Goal: Transaction & Acquisition: Purchase product/service

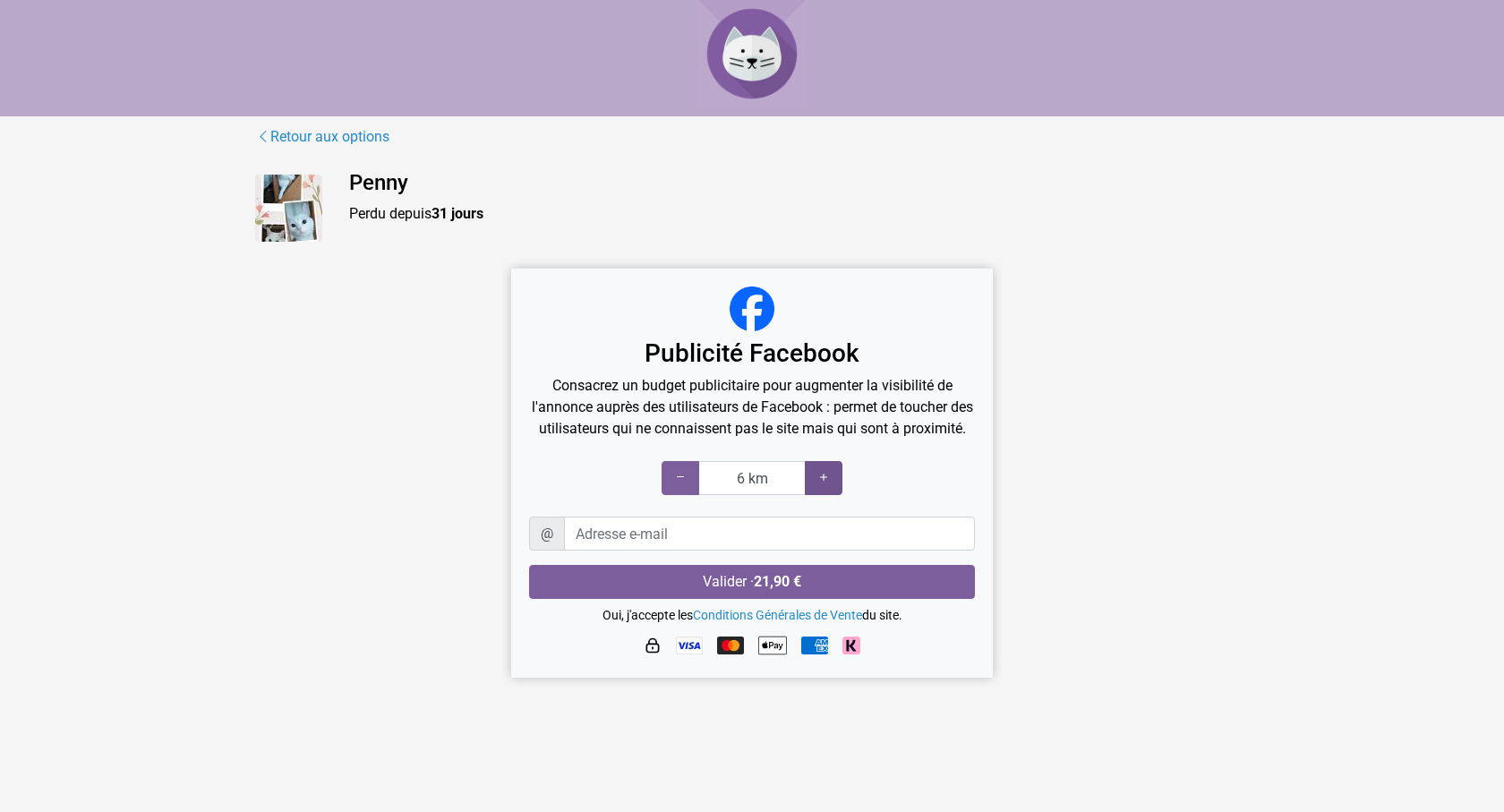
click at [822, 480] on icon at bounding box center [824, 477] width 15 height 17
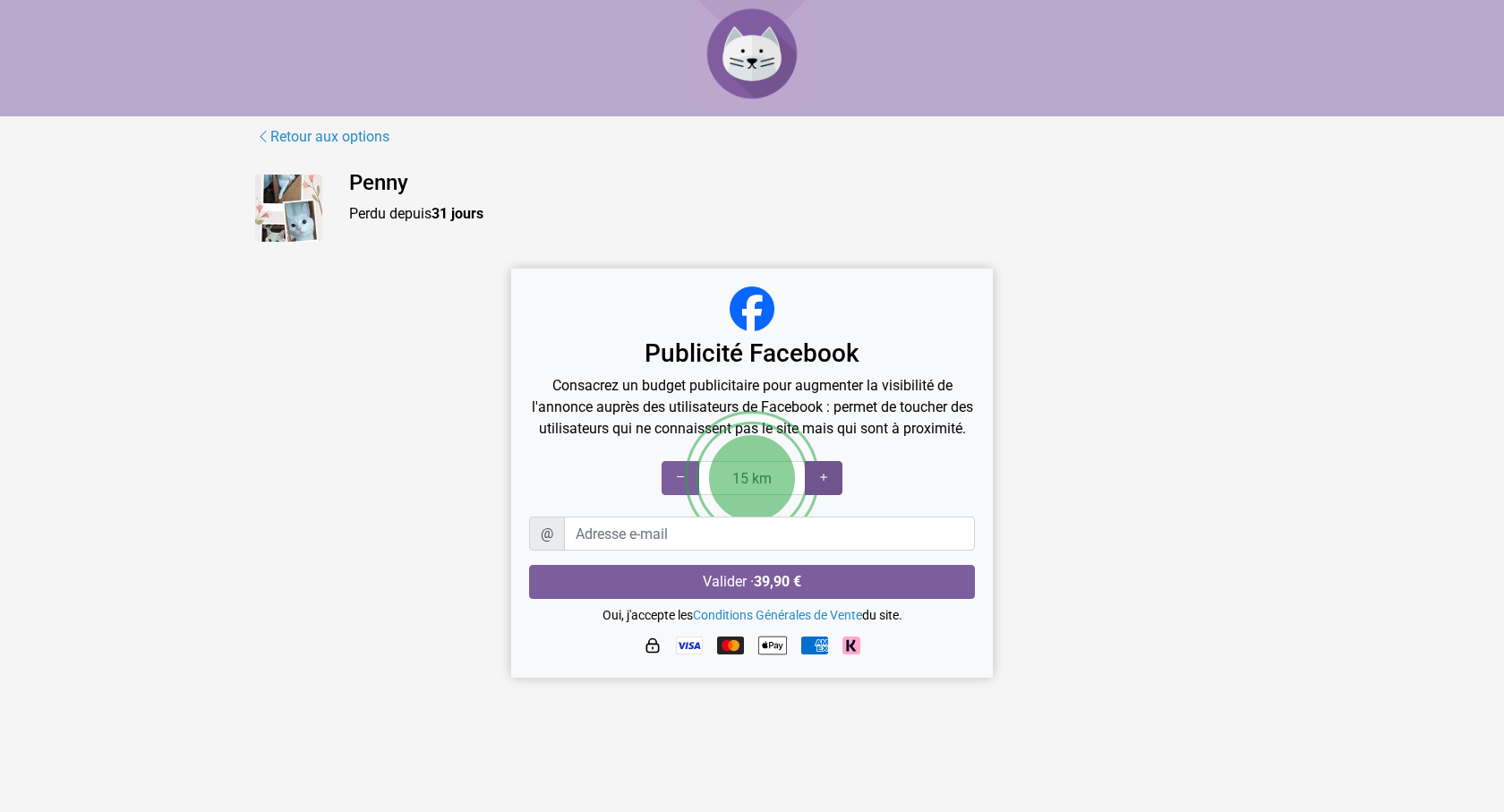
click at [822, 480] on icon at bounding box center [824, 477] width 15 height 17
click at [685, 475] on icon at bounding box center [680, 477] width 15 height 17
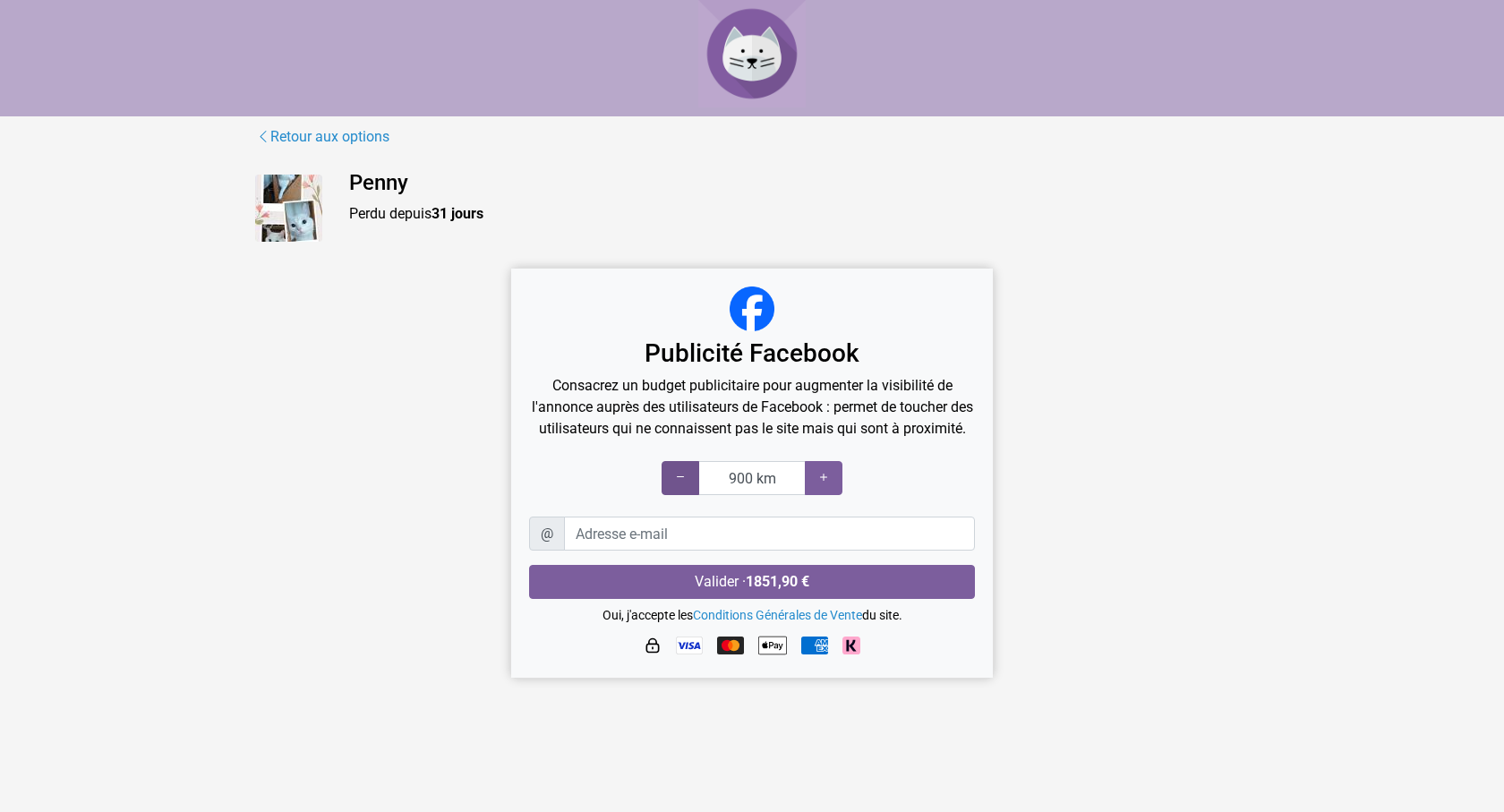
click at [685, 475] on icon at bounding box center [680, 477] width 15 height 17
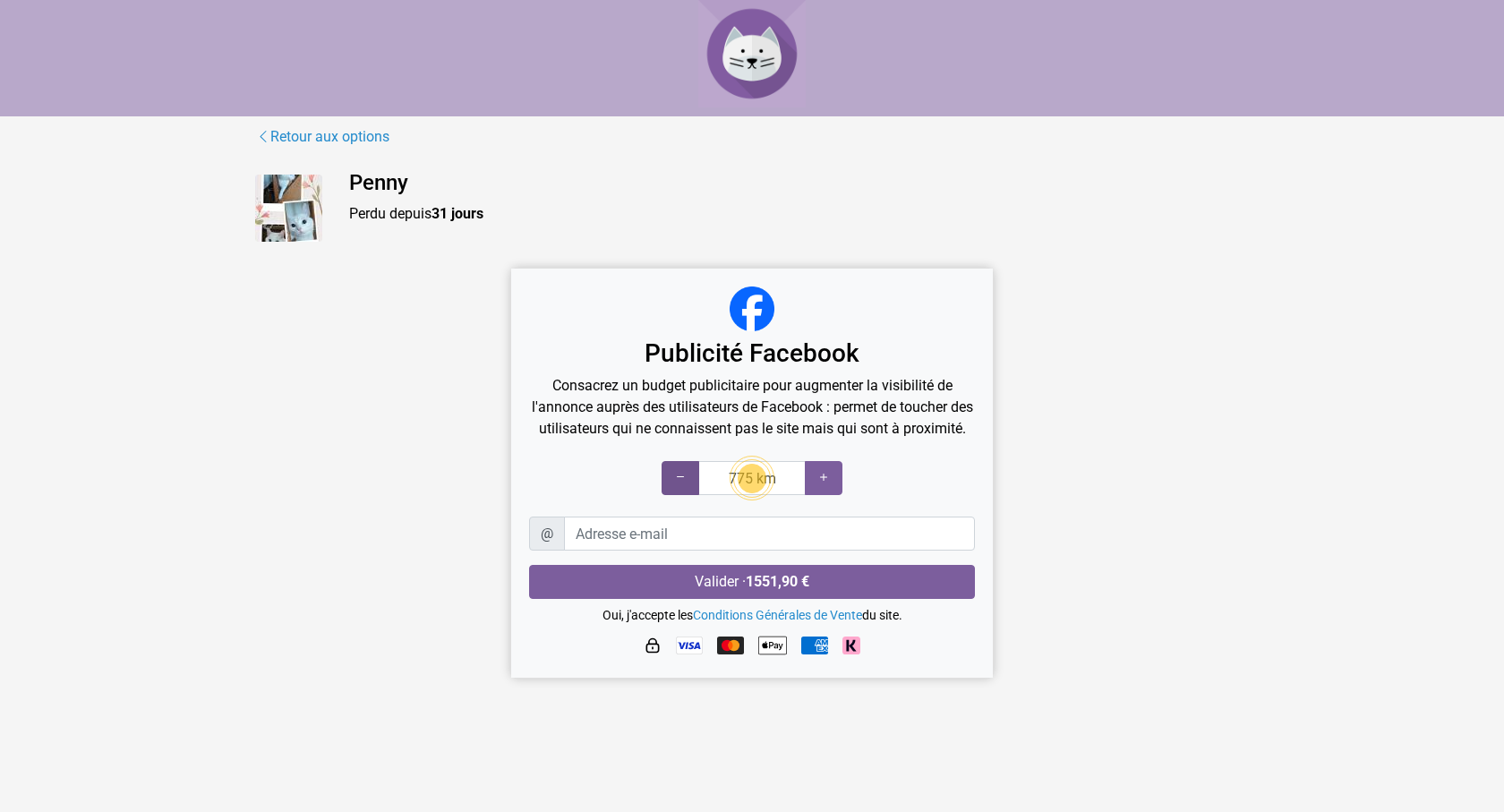
click at [685, 475] on icon at bounding box center [680, 477] width 15 height 17
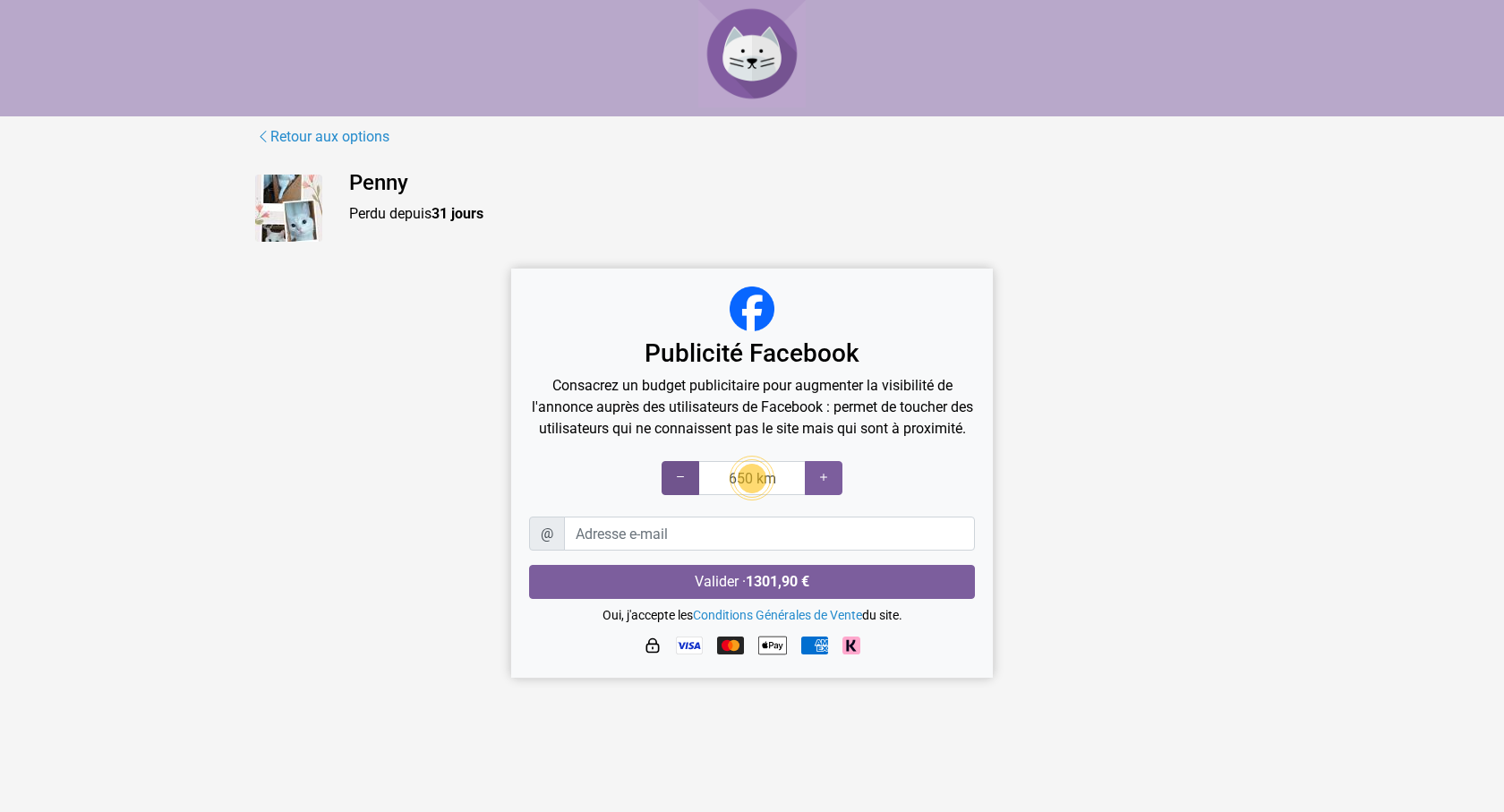
click at [685, 475] on icon at bounding box center [680, 477] width 15 height 17
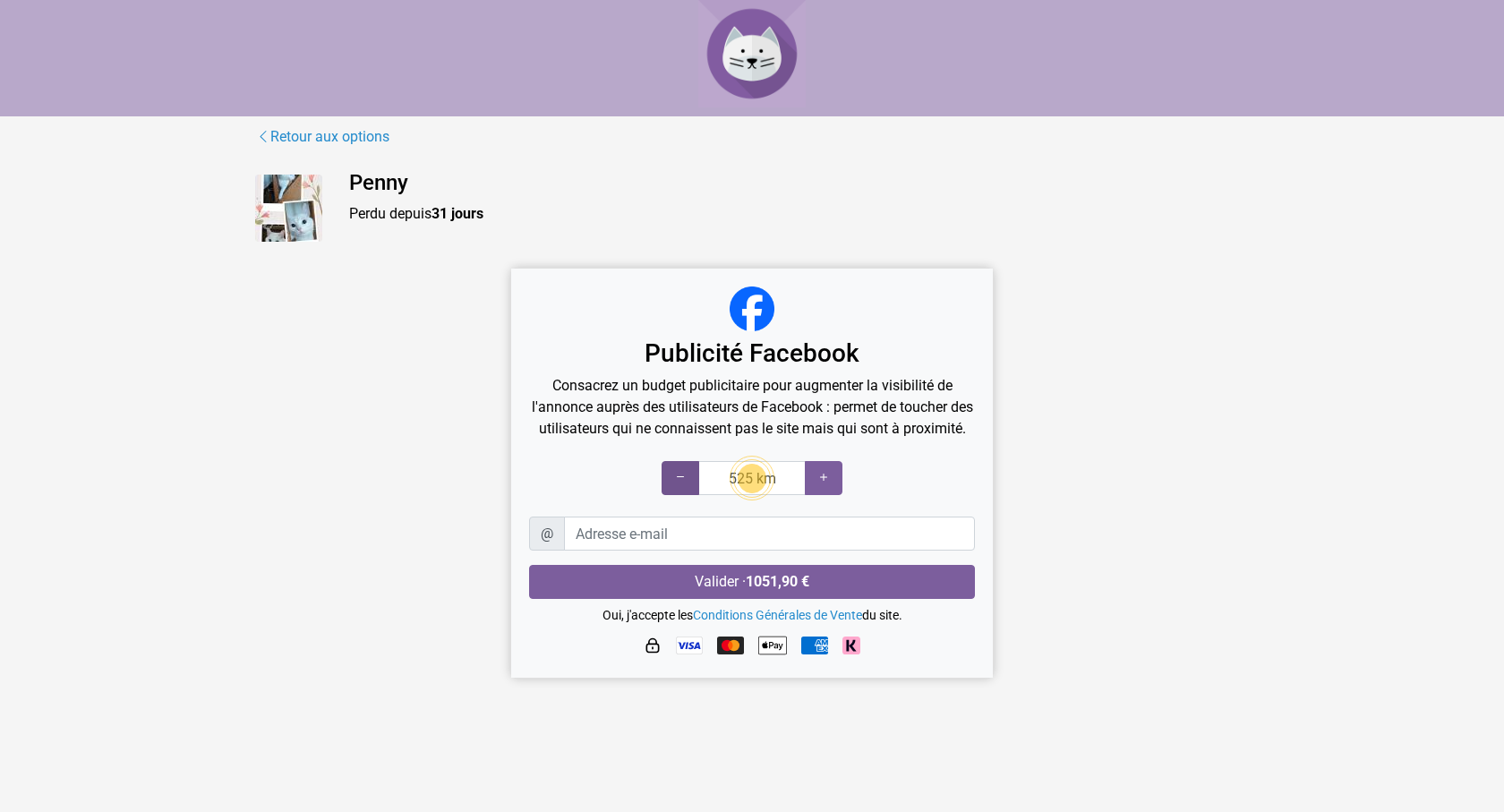
click at [685, 475] on icon at bounding box center [680, 477] width 15 height 17
click at [680, 474] on icon at bounding box center [680, 477] width 15 height 17
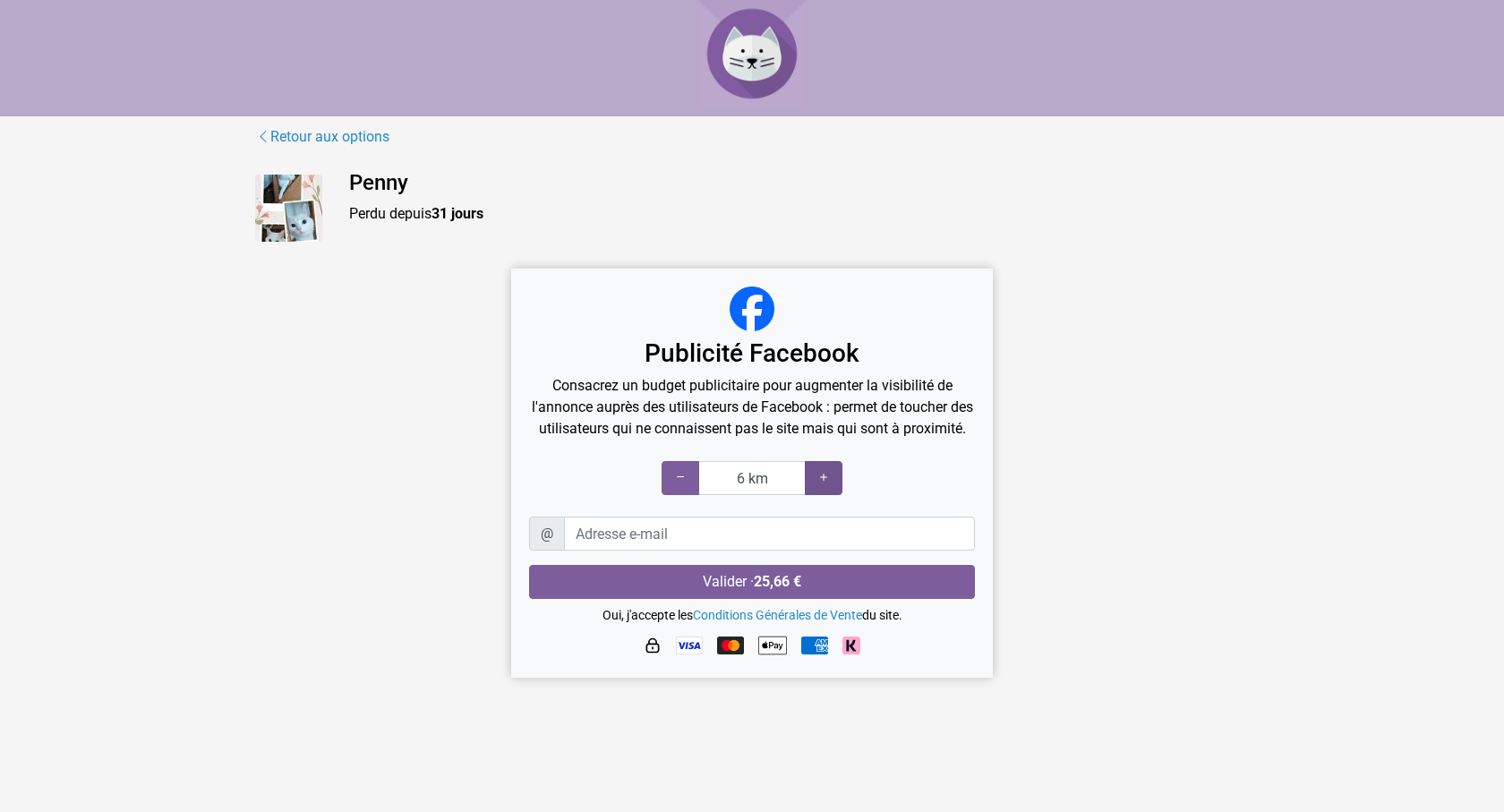
click at [805, 476] on div at bounding box center [824, 478] width 37 height 34
click at [812, 476] on div at bounding box center [824, 478] width 37 height 34
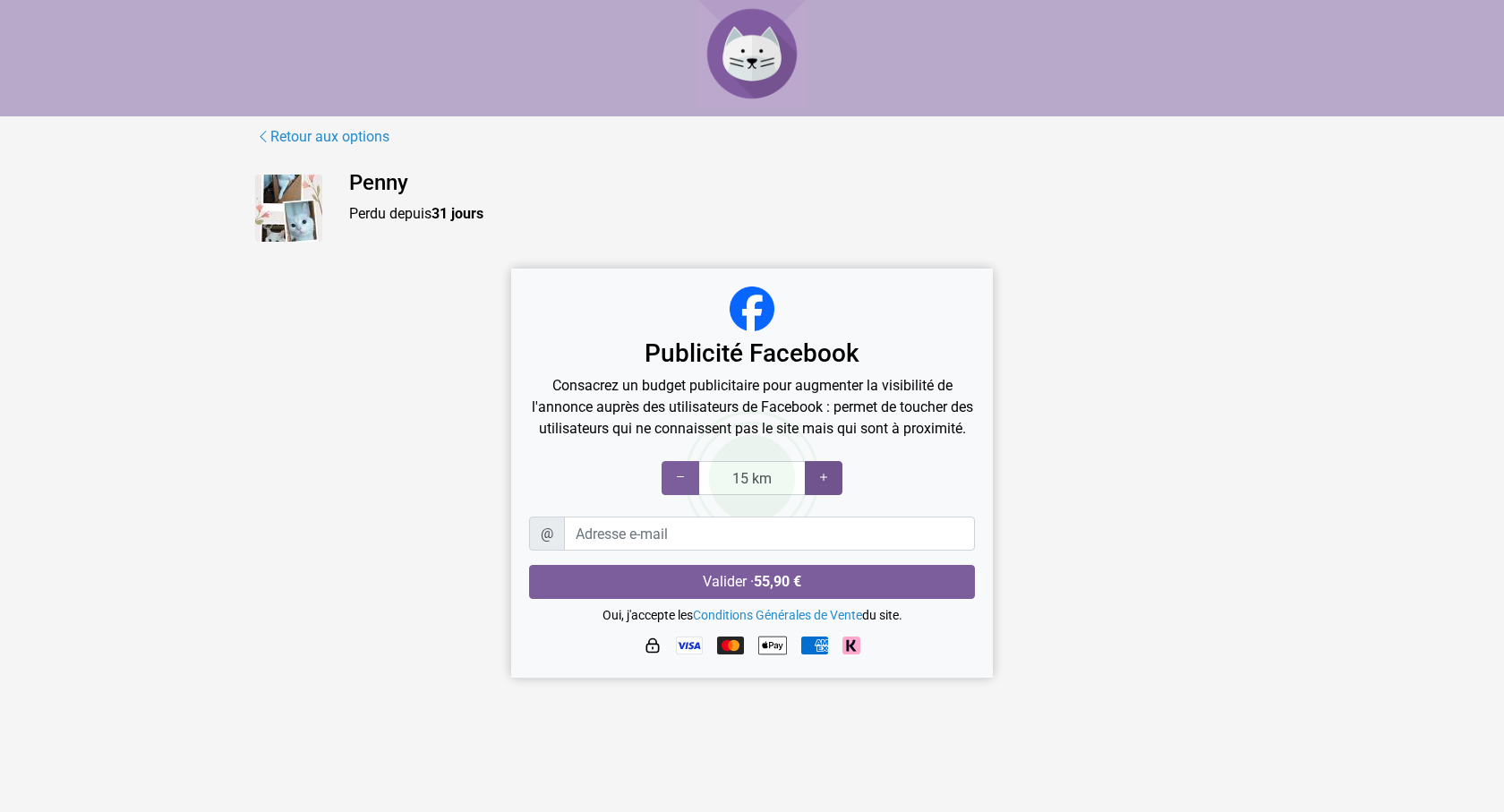
click at [812, 476] on div at bounding box center [824, 478] width 37 height 34
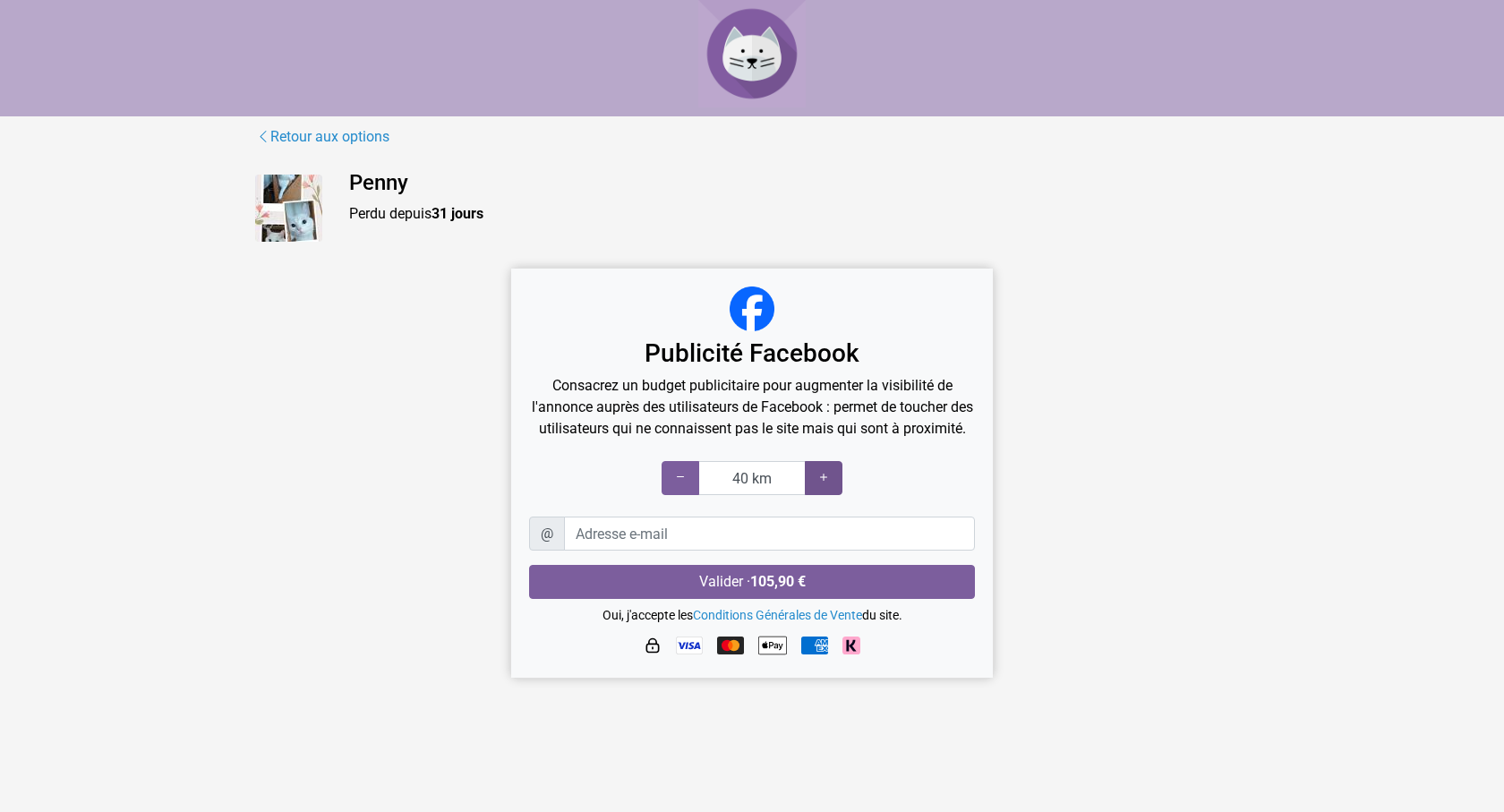
click at [812, 476] on div at bounding box center [824, 478] width 37 height 34
type input "50 km"
click at [812, 476] on div at bounding box center [824, 478] width 37 height 34
